Goal: Task Accomplishment & Management: Use online tool/utility

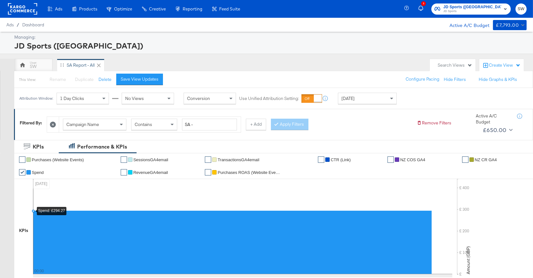
click at [370, 99] on div "[DATE]" at bounding box center [367, 98] width 58 height 11
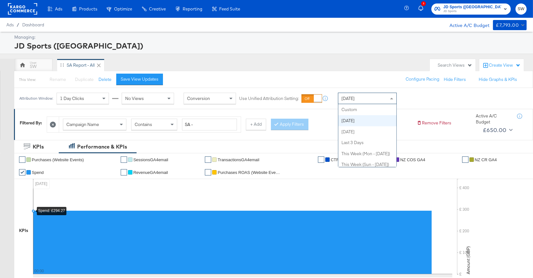
scroll to position [11, 0]
click at [365, 99] on div "[DATE]" at bounding box center [367, 98] width 58 height 11
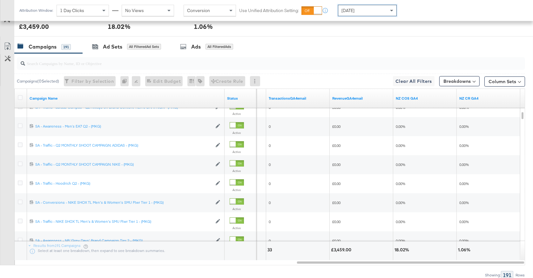
scroll to position [276, 0]
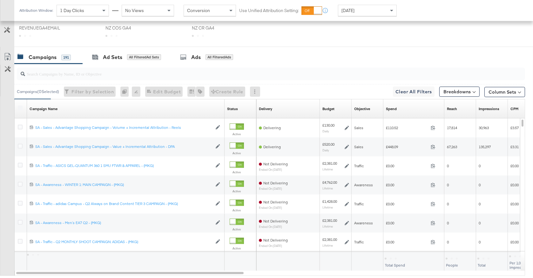
scroll to position [293, 0]
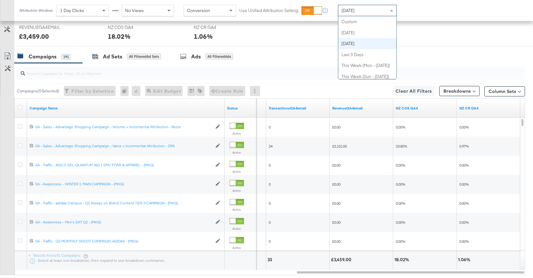
click at [356, 15] on div "[DATE]" at bounding box center [367, 10] width 58 height 11
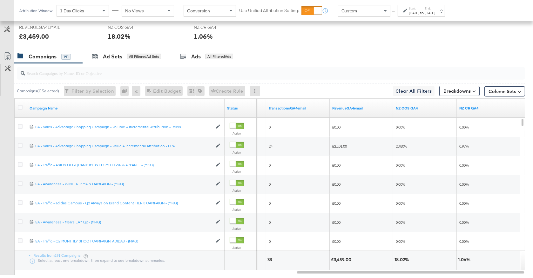
click at [407, 11] on icon at bounding box center [405, 11] width 4 height 4
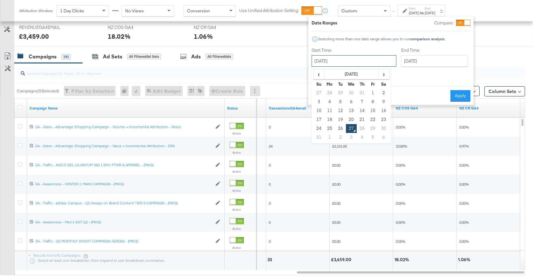
click at [357, 57] on input "August 27th 2025" at bounding box center [354, 60] width 85 height 11
drag, startPoint x: 318, startPoint y: 128, endPoint x: 349, endPoint y: 111, distance: 35.3
click at [318, 128] on td "24" at bounding box center [319, 128] width 11 height 9
type input "August 24th 2025"
click at [405, 61] on input "August 27th 2025" at bounding box center [434, 60] width 67 height 11
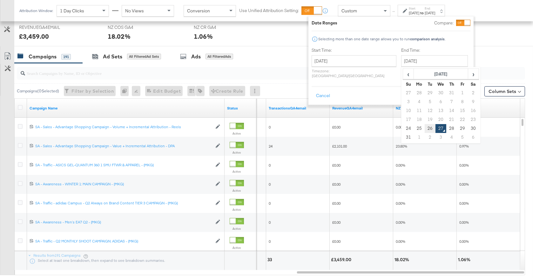
click at [425, 126] on td "26" at bounding box center [430, 128] width 11 height 9
type input "August 26th 2025"
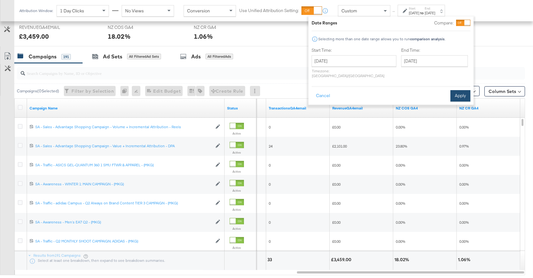
click at [453, 92] on button "Apply" at bounding box center [461, 95] width 20 height 11
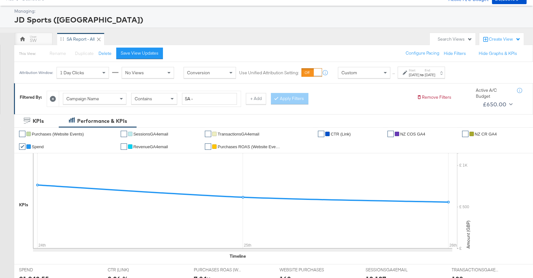
scroll to position [85, 0]
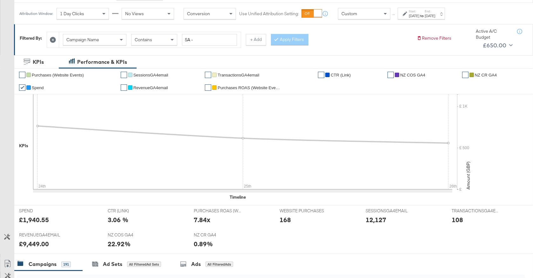
click at [404, 73] on span "NZ COS GA4" at bounding box center [412, 75] width 25 height 5
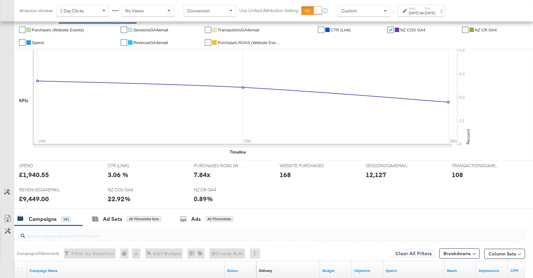
scroll to position [284, 0]
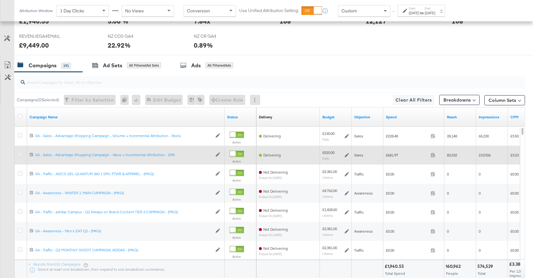
click at [19, 154] on icon at bounding box center [20, 154] width 5 height 5
click at [0, 0] on input "checkbox" at bounding box center [0, 0] width 0 height 0
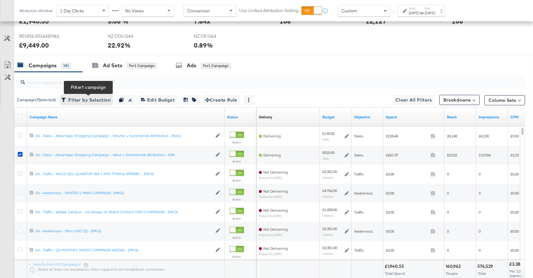
click at [100, 97] on span "Filter by Selection Filter 1 campaign" at bounding box center [87, 100] width 48 height 8
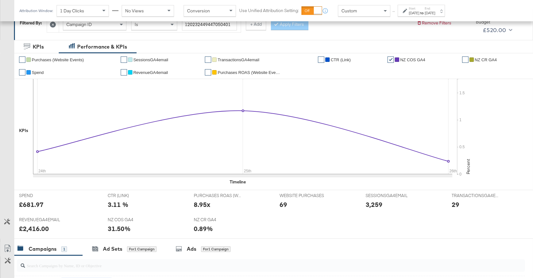
scroll to position [99, 0]
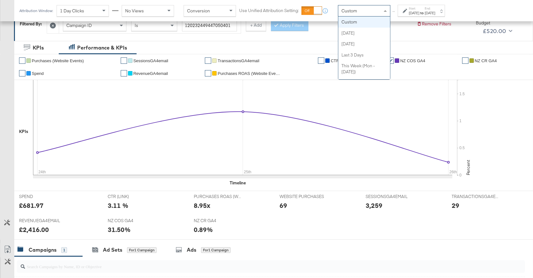
click at [356, 8] on span "Custom" at bounding box center [350, 11] width 16 height 6
click at [354, 11] on span "Custom" at bounding box center [350, 11] width 16 height 6
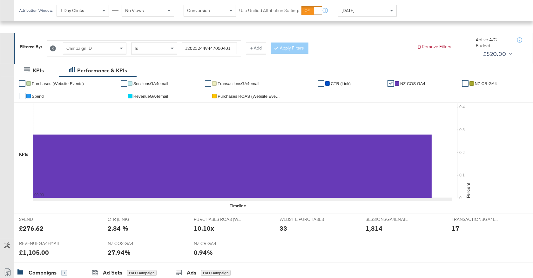
scroll to position [32, 0]
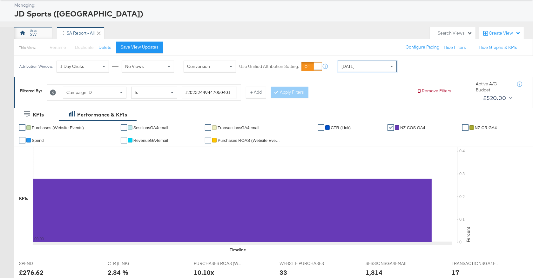
click at [34, 31] on div "SW" at bounding box center [33, 34] width 7 height 6
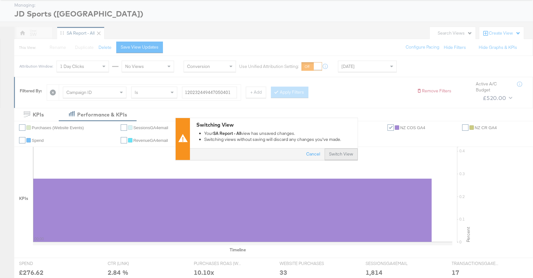
click at [352, 150] on button "Switch View" at bounding box center [341, 154] width 33 height 11
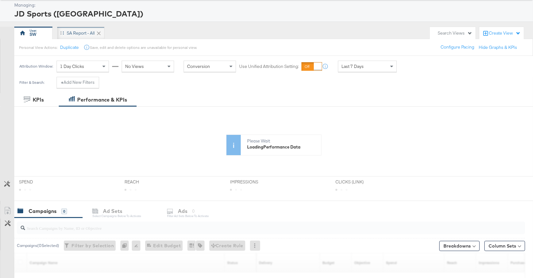
click at [82, 33] on div "SA Report - All" at bounding box center [81, 33] width 28 height 6
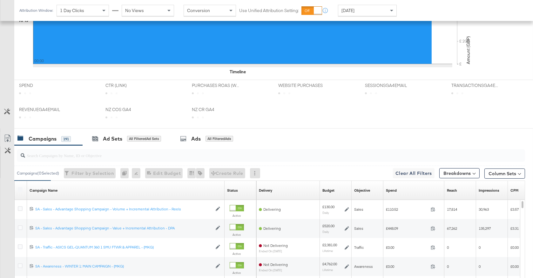
scroll to position [275, 0]
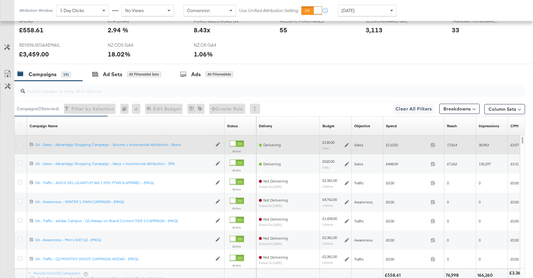
click at [20, 145] on icon at bounding box center [20, 144] width 5 height 5
click at [0, 0] on input "checkbox" at bounding box center [0, 0] width 0 height 0
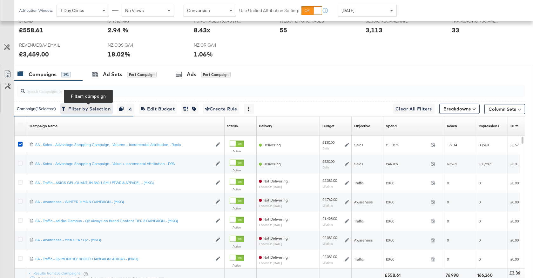
click at [89, 109] on span "Filter by Selection Filter 1 campaign" at bounding box center [87, 109] width 48 height 8
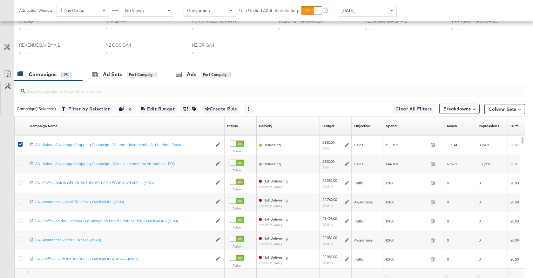
scroll to position [174, 0]
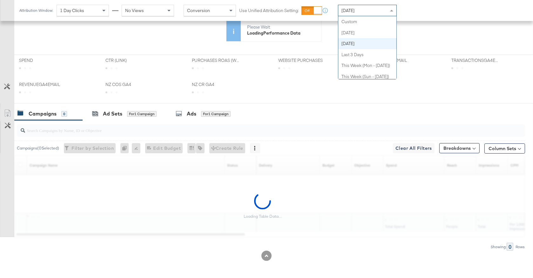
drag, startPoint x: 372, startPoint y: 6, endPoint x: 371, endPoint y: 13, distance: 6.7
click at [372, 6] on div "Yesterday" at bounding box center [367, 10] width 58 height 11
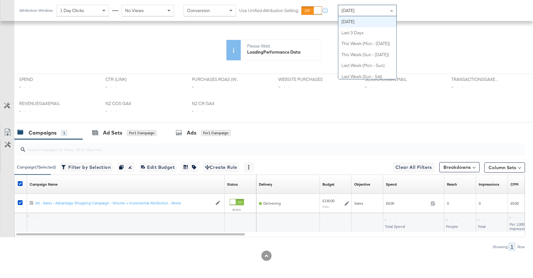
scroll to position [0, 0]
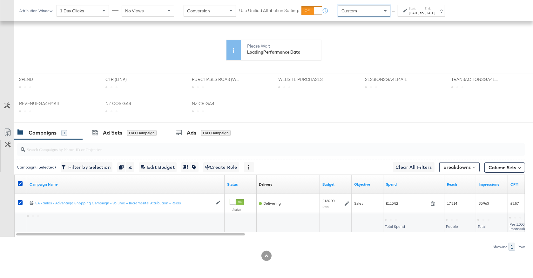
drag, startPoint x: 366, startPoint y: 21, endPoint x: 421, endPoint y: 15, distance: 54.3
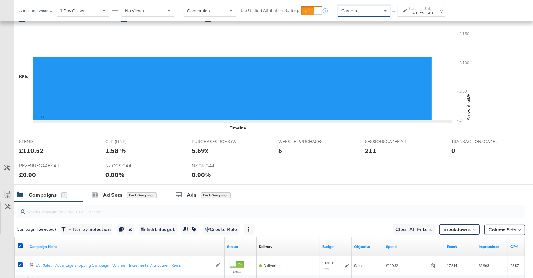
scroll to position [216, 0]
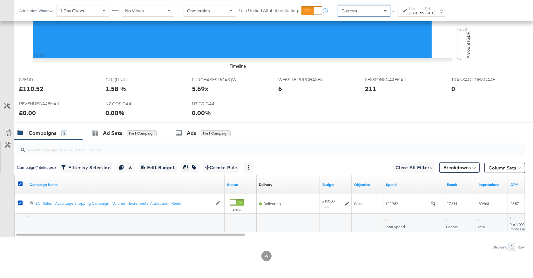
click at [420, 15] on div "Aug 27th 2025" at bounding box center [414, 12] width 10 height 5
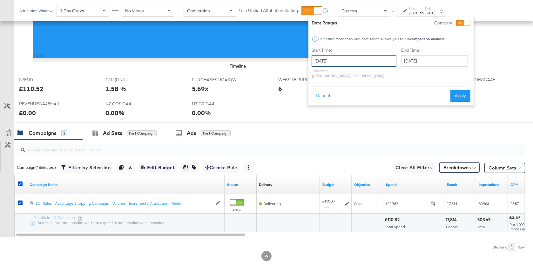
click at [344, 65] on input "August 27th 2025" at bounding box center [354, 60] width 85 height 11
click at [318, 128] on td "24" at bounding box center [319, 128] width 11 height 9
type input "August 24th 2025"
drag, startPoint x: 418, startPoint y: 59, endPoint x: 419, endPoint y: 64, distance: 4.8
click at [418, 59] on input "August 27th 2025" at bounding box center [434, 60] width 67 height 11
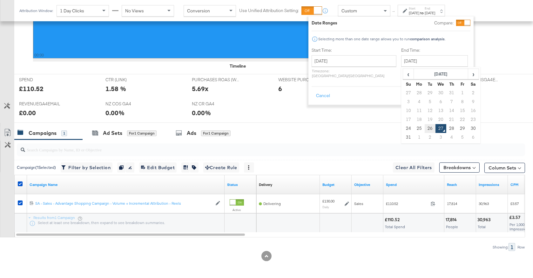
click at [425, 128] on td "26" at bounding box center [430, 128] width 11 height 9
type input "August 26th 2025"
click at [464, 90] on button "Apply" at bounding box center [461, 95] width 20 height 11
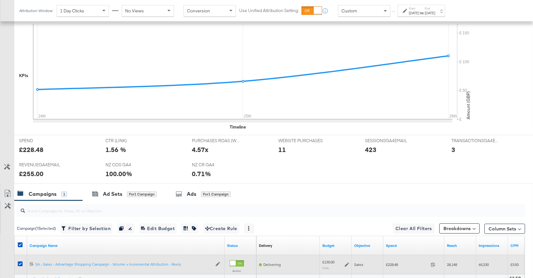
scroll to position [135, 0]
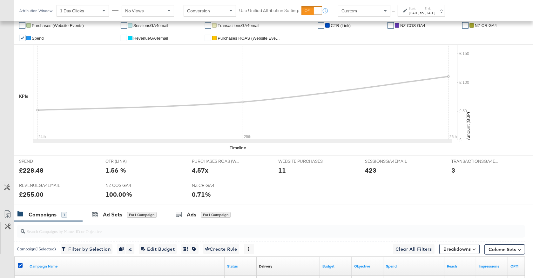
click at [408, 22] on li "✔ NZ COS GA4" at bounding box center [423, 25] width 70 height 13
click at [410, 27] on span "NZ COS GA4" at bounding box center [412, 25] width 25 height 5
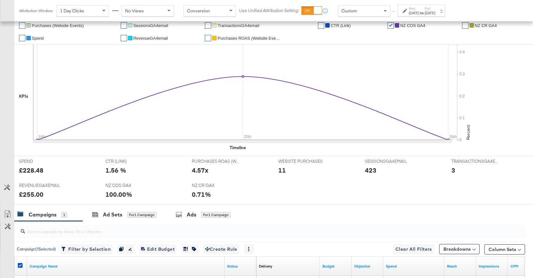
click at [361, 10] on div "Custom" at bounding box center [364, 10] width 52 height 11
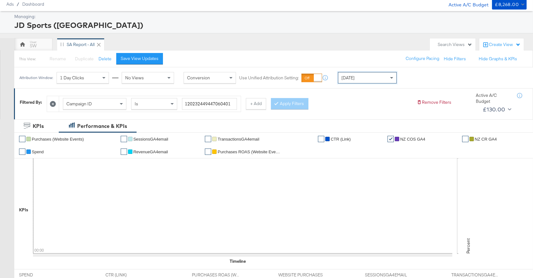
scroll to position [0, 0]
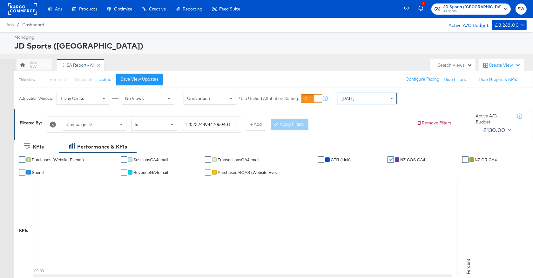
click at [487, 12] on span "JD Sports" at bounding box center [473, 11] width 58 height 5
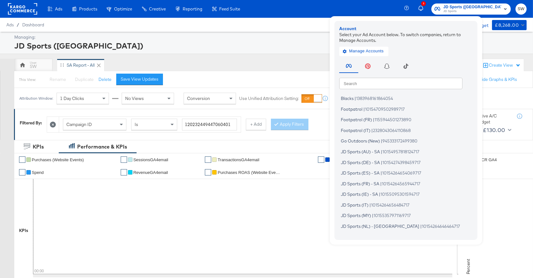
click at [423, 90] on div "Search Search Blacks | 1383968161864054 Footpatrol | 10154709502989717 Footpatr…" at bounding box center [407, 147] width 137 height 178
click at [424, 87] on input "text" at bounding box center [400, 83] width 123 height 11
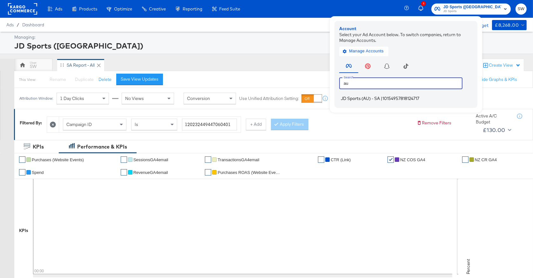
type input "au"
click at [420, 100] on span "10154957818124717" at bounding box center [401, 98] width 37 height 5
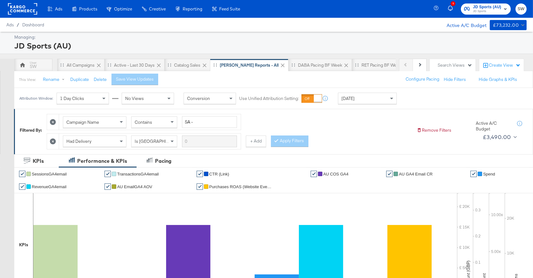
click at [435, 91] on div "Attribution Window: 1 Day Clicks No Views Conversion Use Unified Attribution Se…" at bounding box center [266, 98] width 533 height 21
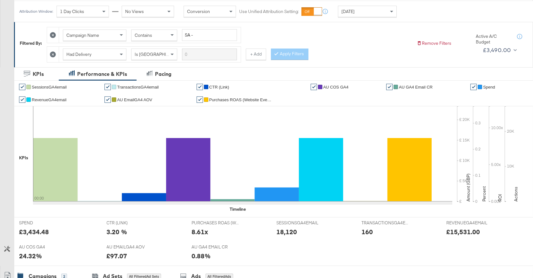
scroll to position [250, 0]
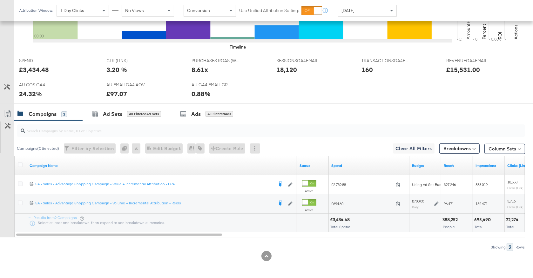
drag, startPoint x: 375, startPoint y: 10, endPoint x: 379, endPoint y: 14, distance: 6.5
click at [375, 10] on div "[DATE]" at bounding box center [367, 10] width 58 height 11
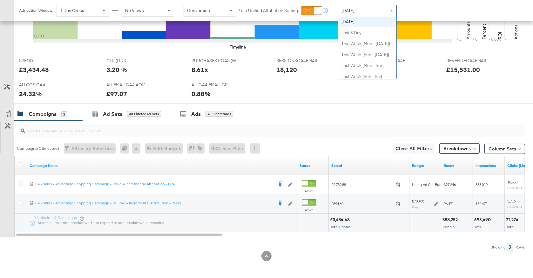
scroll to position [0, 0]
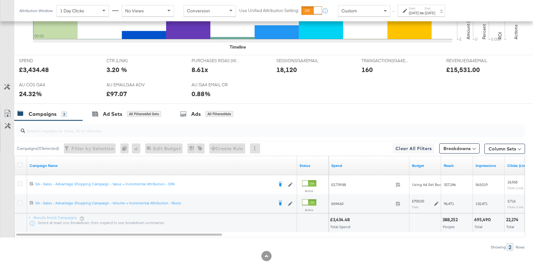
click at [405, 14] on div "Start: Aug 27th 2025 to End: Aug 27th 2025" at bounding box center [419, 10] width 32 height 9
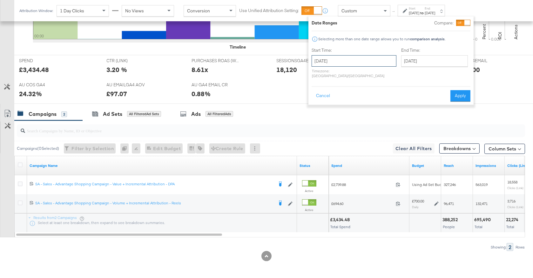
click at [354, 64] on input "[DATE]" at bounding box center [354, 60] width 85 height 11
click at [374, 93] on td "1" at bounding box center [373, 93] width 11 height 9
type input "[DATE]"
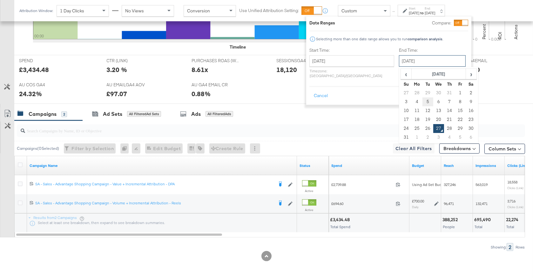
drag, startPoint x: 406, startPoint y: 61, endPoint x: 409, endPoint y: 104, distance: 43.3
click at [406, 62] on input "[DATE]" at bounding box center [432, 60] width 67 height 11
click at [423, 127] on td "26" at bounding box center [428, 128] width 11 height 9
type input "[DATE]"
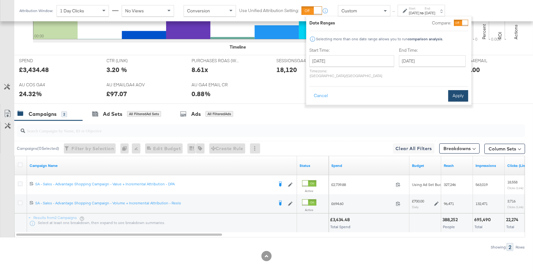
click at [456, 92] on button "Apply" at bounding box center [458, 95] width 20 height 11
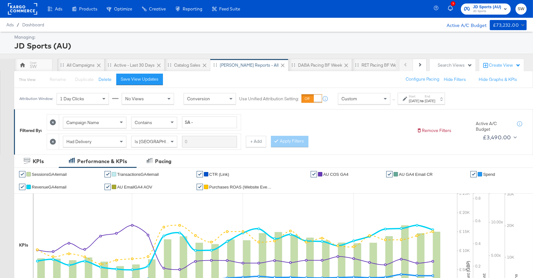
click at [496, 12] on span "JD Sports" at bounding box center [487, 11] width 28 height 5
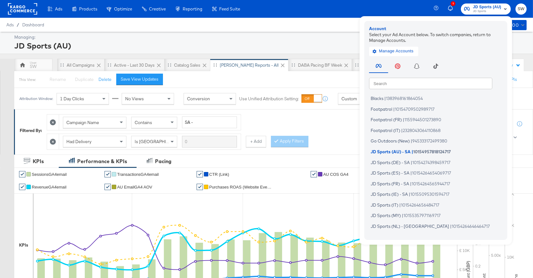
click at [415, 85] on input "text" at bounding box center [430, 83] width 123 height 11
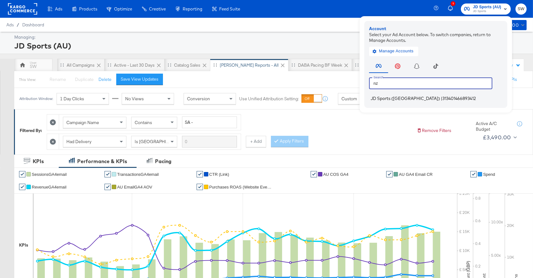
type input "nz"
drag, startPoint x: 404, startPoint y: 100, endPoint x: 401, endPoint y: 100, distance: 3.2
click at [441, 100] on span "|" at bounding box center [442, 98] width 2 height 5
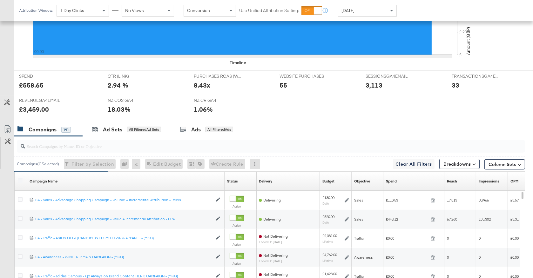
scroll to position [220, 0]
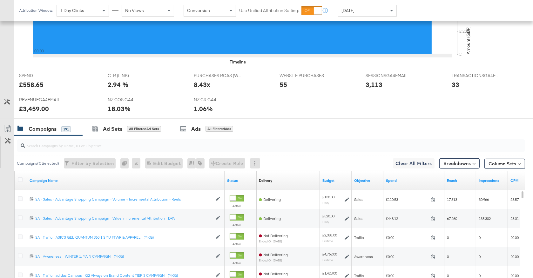
drag, startPoint x: 373, startPoint y: 9, endPoint x: 372, endPoint y: 12, distance: 4.3
click at [373, 9] on div "[DATE]" at bounding box center [367, 10] width 58 height 11
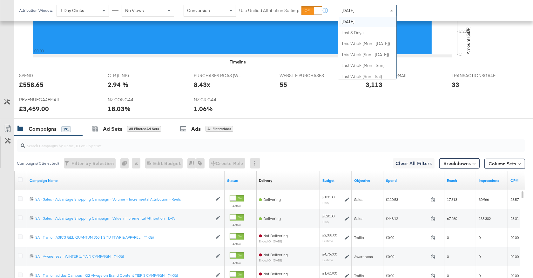
scroll to position [0, 0]
drag, startPoint x: 373, startPoint y: 23, endPoint x: 376, endPoint y: 21, distance: 4.0
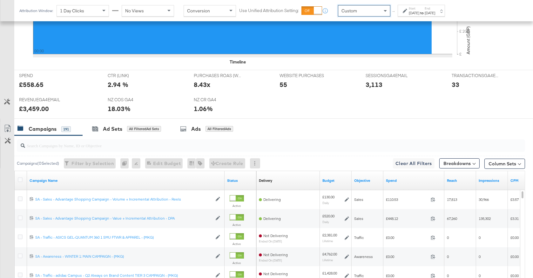
click at [405, 13] on icon at bounding box center [405, 11] width 4 height 4
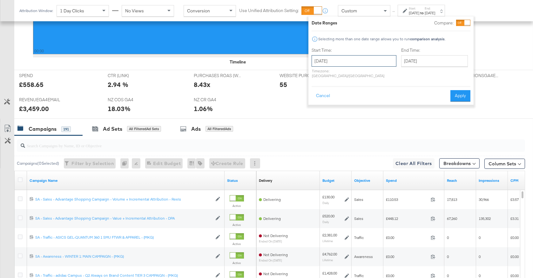
click at [353, 64] on input "August 27th 2025" at bounding box center [354, 60] width 85 height 11
click at [372, 93] on td "1" at bounding box center [373, 93] width 11 height 9
type input "August 1st 2025"
click at [399, 63] on input "August 27th 2025" at bounding box center [432, 60] width 67 height 11
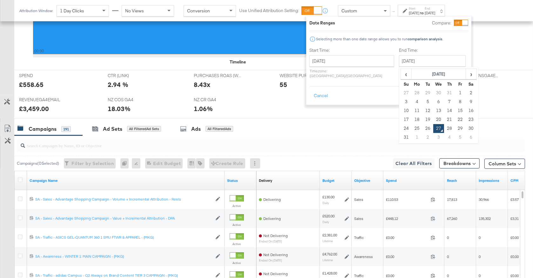
drag, startPoint x: 408, startPoint y: 127, endPoint x: 437, endPoint y: 115, distance: 31.9
click at [423, 127] on td "26" at bounding box center [428, 128] width 11 height 9
type input "August 26th 2025"
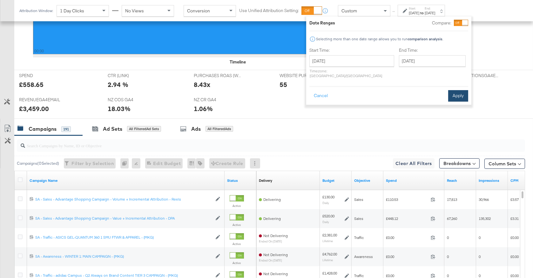
click at [458, 95] on button "Apply" at bounding box center [458, 95] width 20 height 11
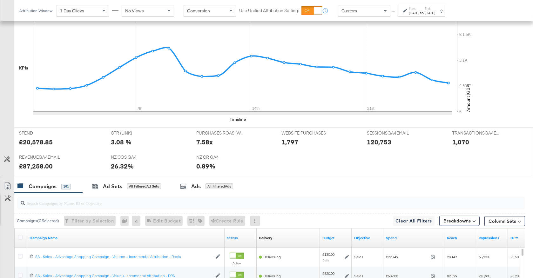
scroll to position [225, 0]
